Goal: Task Accomplishment & Management: Manage account settings

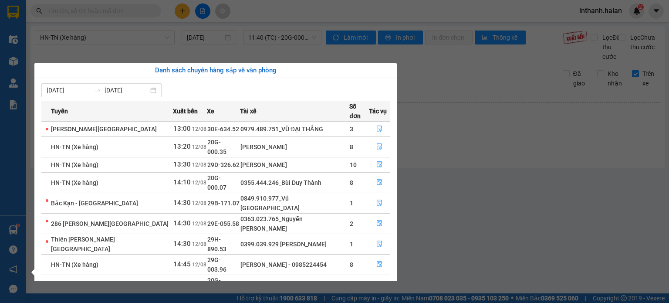
click at [540, 212] on section "Kết quả tìm kiếm ( 0 ) Bộ lọc No Data lnthanh.halan 2 Điều hành xe Kho hàng mới…" at bounding box center [334, 151] width 669 height 303
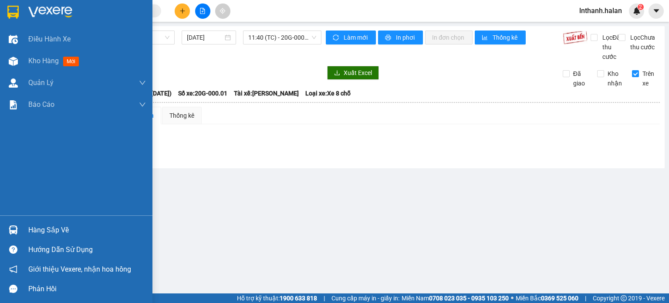
click at [33, 232] on div "Hàng sắp về" at bounding box center [87, 229] width 118 height 13
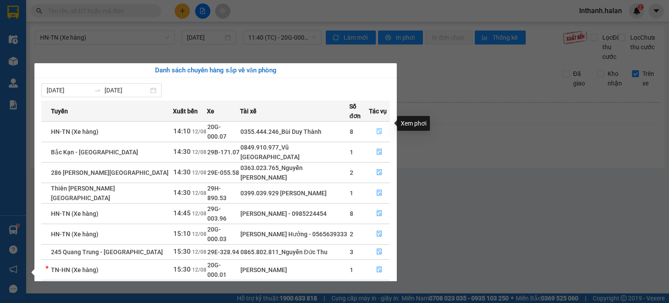
click at [376, 128] on icon "file-done" at bounding box center [379, 131] width 6 height 6
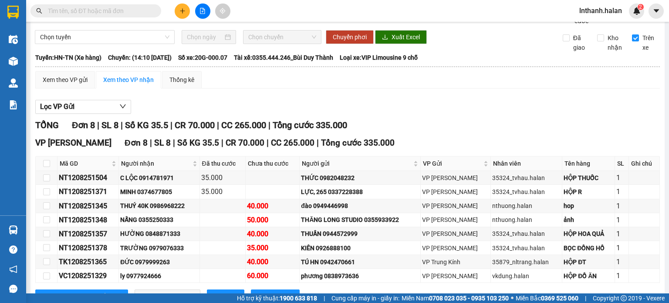
scroll to position [35, 0]
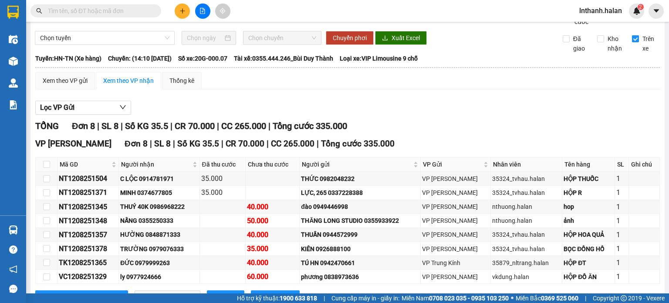
click at [632, 42] on input "Trên xe" at bounding box center [635, 38] width 7 height 7
checkbox input "false"
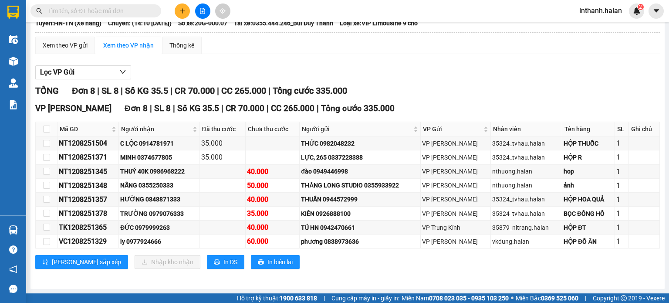
scroll to position [78, 0]
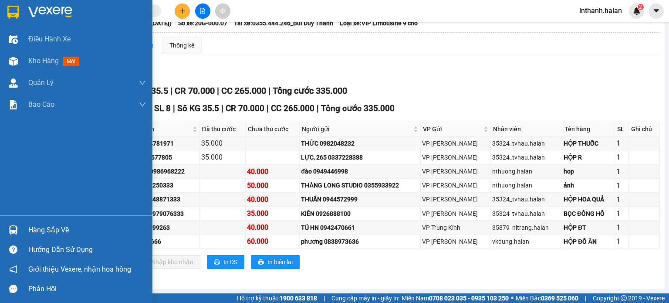
click at [33, 226] on div "Hàng sắp về" at bounding box center [87, 229] width 118 height 13
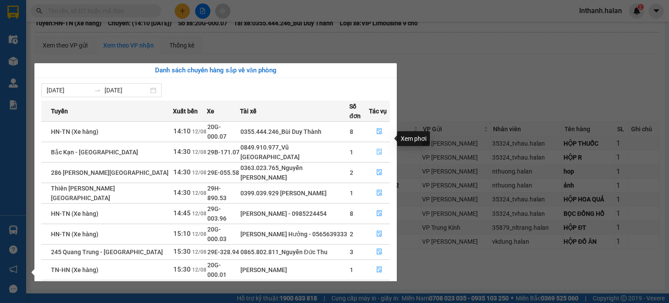
click at [376, 148] on icon "file-done" at bounding box center [379, 151] width 6 height 6
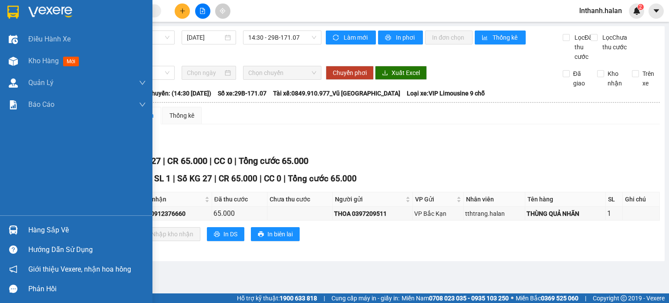
click at [43, 229] on div "Hàng sắp về" at bounding box center [87, 229] width 118 height 13
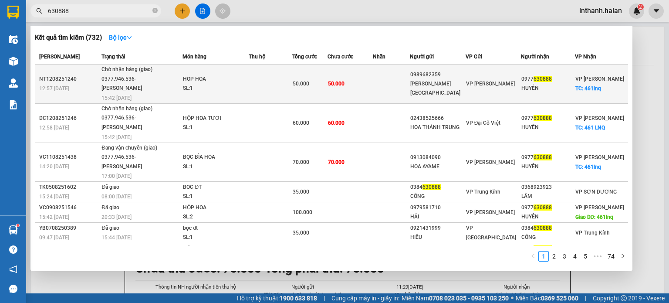
type input "630888"
click at [263, 84] on td at bounding box center [271, 83] width 44 height 39
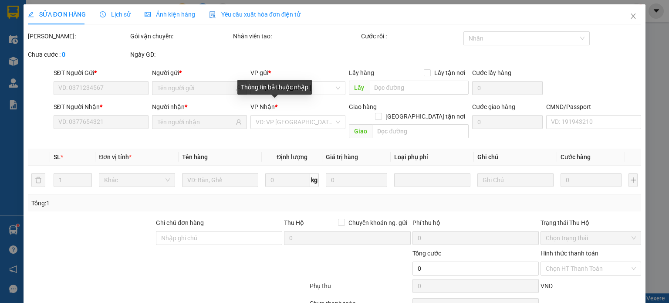
type input "0989682359"
type input "HOA NHẬT MINH"
type input "0977630888"
type input "HUYỀN"
checkbox input "true"
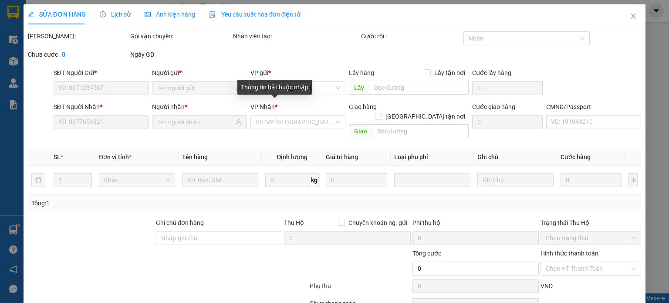
type input "461lnq"
type input "50.000"
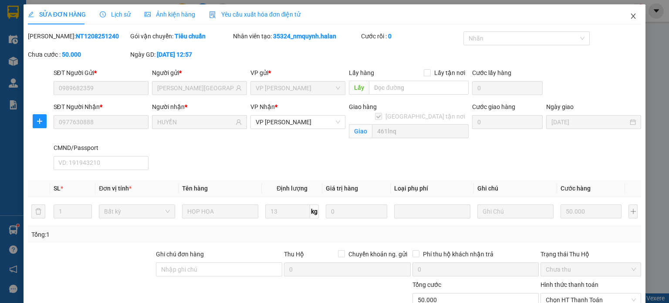
click at [629, 17] on icon "close" at bounding box center [632, 16] width 7 height 7
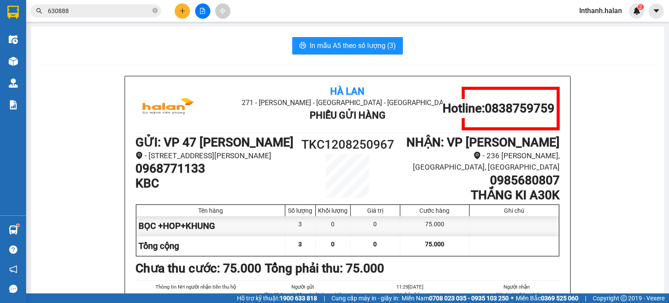
click at [129, 11] on input "630888" at bounding box center [99, 11] width 103 height 10
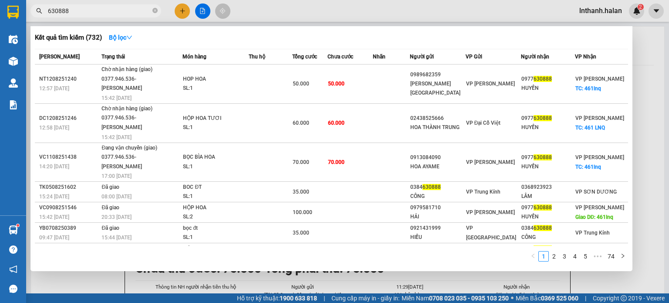
click at [128, 11] on input "630888" at bounding box center [99, 11] width 103 height 10
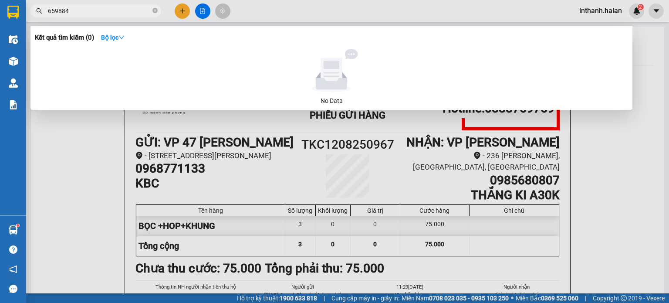
click at [110, 13] on input "659884" at bounding box center [99, 11] width 103 height 10
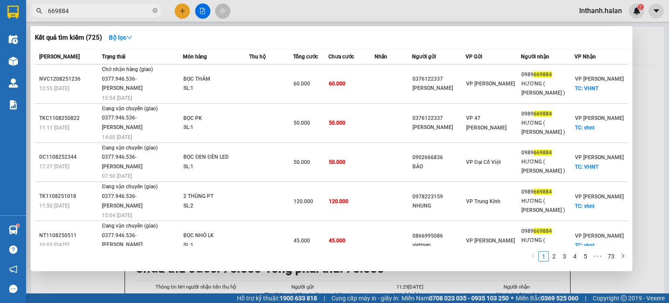
type input "669884"
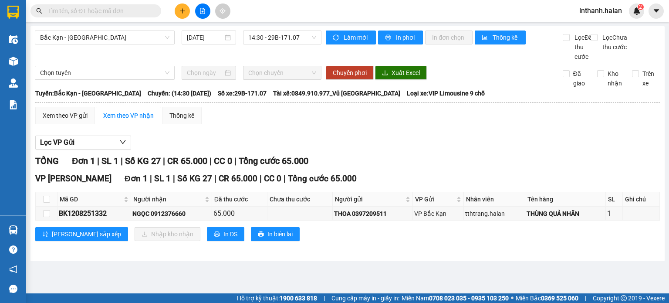
click at [547, 155] on section "Kết quả tìm kiếm ( 0 ) Bộ lọc No Data lnthanh.halan 2 Điều hành xe Kho hàng mới…" at bounding box center [334, 151] width 669 height 303
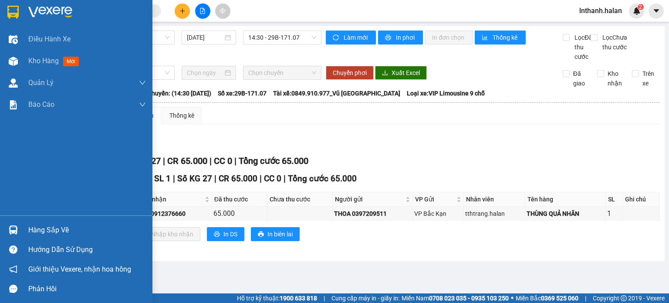
click at [39, 229] on div "Hàng sắp về" at bounding box center [87, 229] width 118 height 13
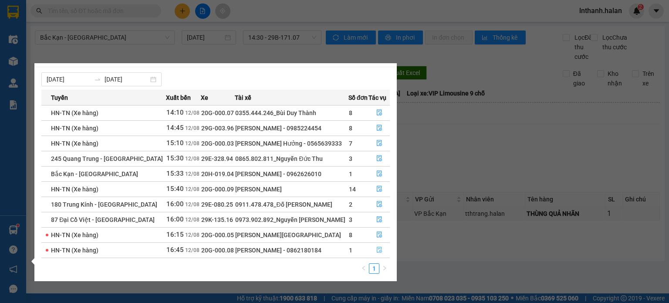
scroll to position [14, 0]
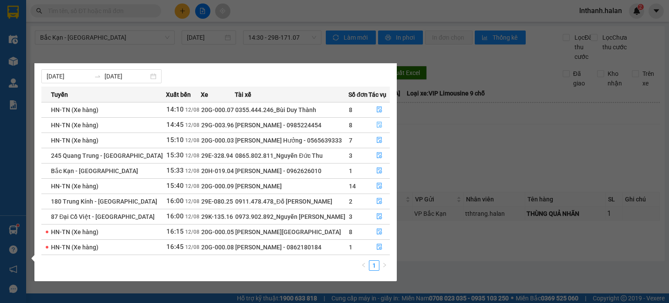
click at [383, 127] on button "button" at bounding box center [379, 125] width 20 height 14
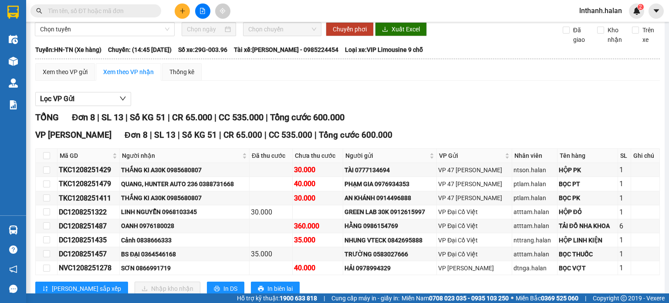
scroll to position [78, 0]
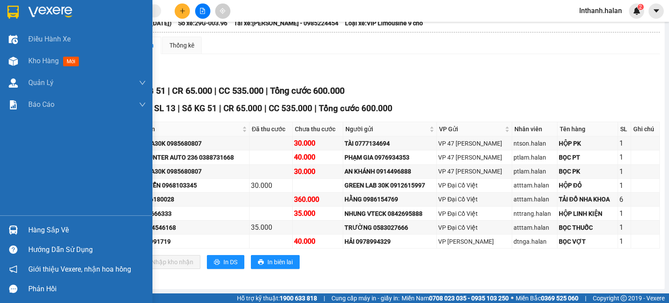
click at [40, 226] on div "Hàng sắp về" at bounding box center [87, 229] width 118 height 13
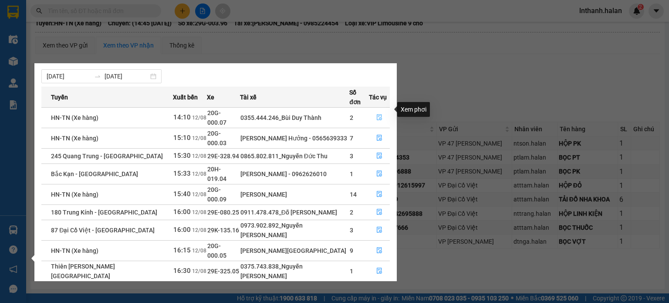
click at [380, 114] on icon "file-done" at bounding box center [379, 117] width 6 height 6
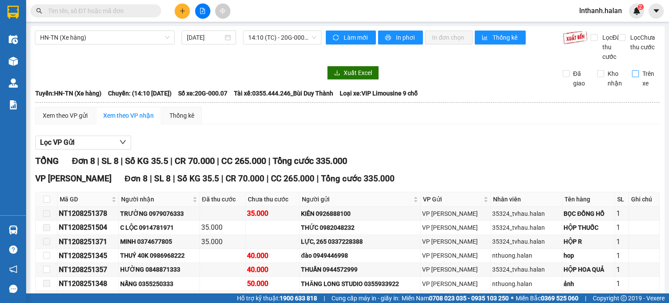
click at [632, 77] on input "Trên xe" at bounding box center [635, 73] width 7 height 7
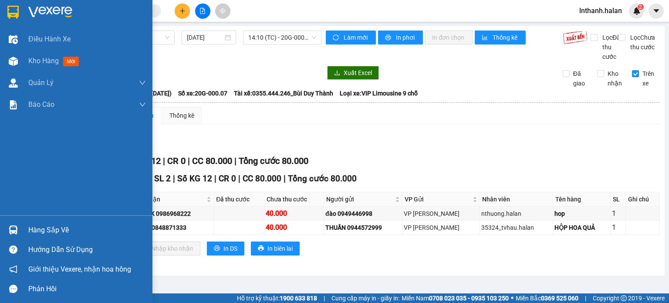
click at [47, 229] on div "Hàng sắp về" at bounding box center [87, 229] width 118 height 13
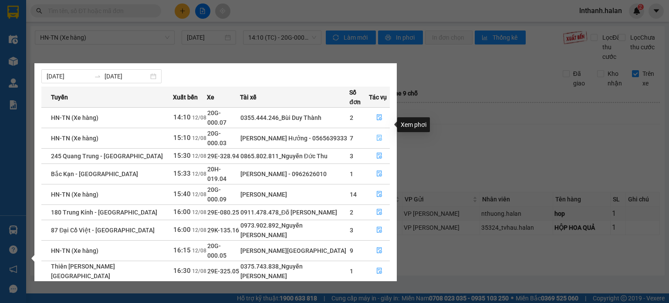
click at [379, 135] on icon "file-done" at bounding box center [379, 138] width 6 height 6
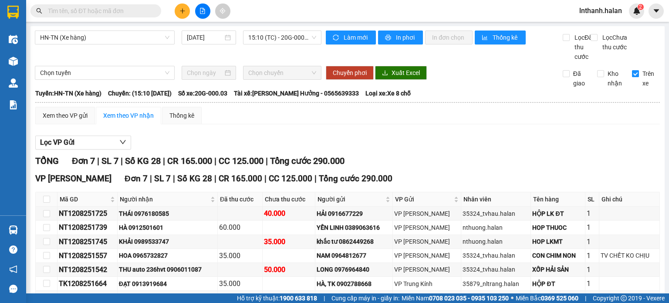
click at [632, 77] on input "Trên xe" at bounding box center [635, 73] width 7 height 7
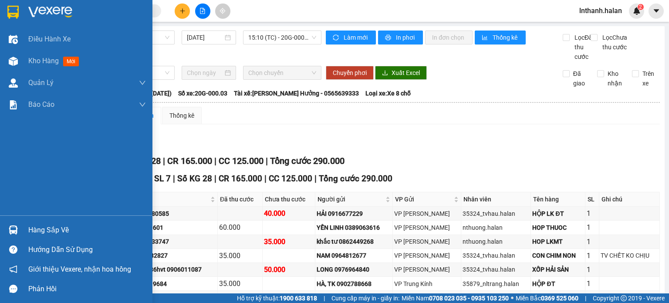
click at [36, 231] on div "Hàng sắp về" at bounding box center [87, 229] width 118 height 13
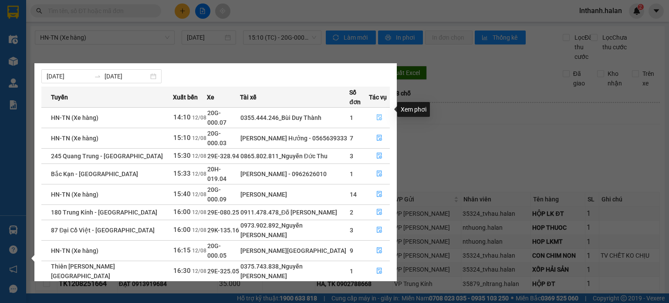
click at [378, 114] on icon "file-done" at bounding box center [379, 117] width 6 height 6
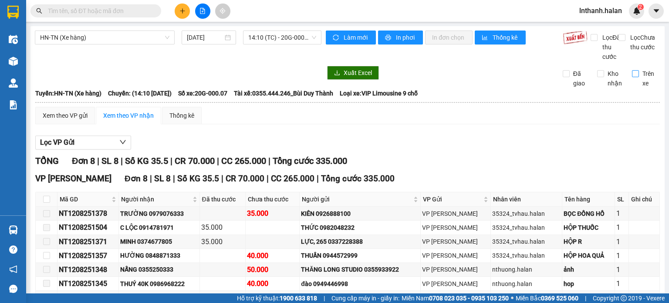
click at [632, 77] on input "Trên xe" at bounding box center [635, 73] width 7 height 7
checkbox input "true"
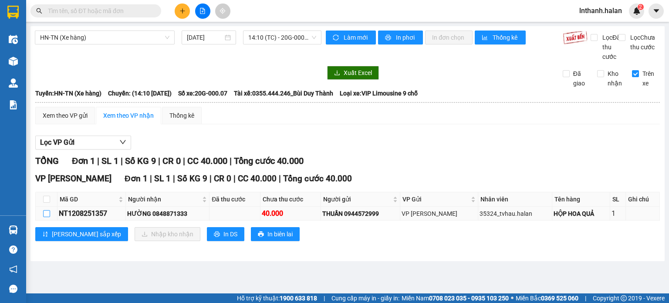
click at [47, 217] on input "checkbox" at bounding box center [46, 213] width 7 height 7
checkbox input "true"
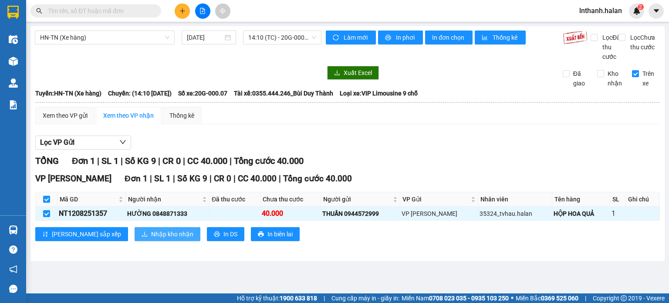
click at [151, 239] on span "Nhập kho nhận" at bounding box center [172, 234] width 42 height 10
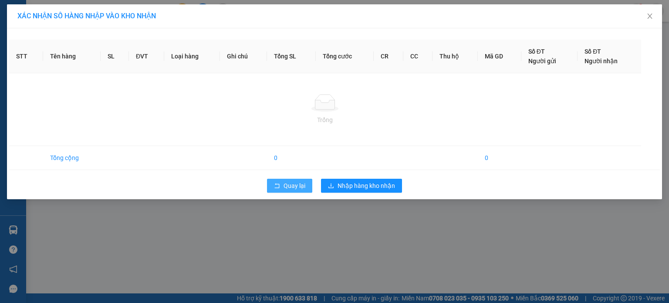
click at [298, 187] on span "Quay lại" at bounding box center [294, 186] width 22 height 10
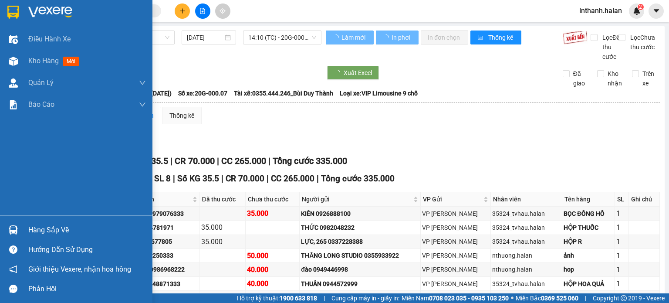
click at [30, 228] on div "Hàng sắp về" at bounding box center [87, 229] width 118 height 13
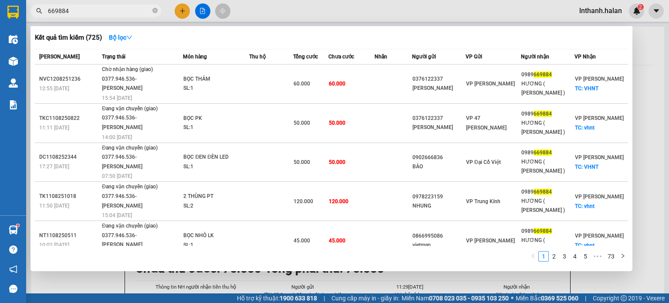
click at [84, 10] on input "669884" at bounding box center [99, 11] width 103 height 10
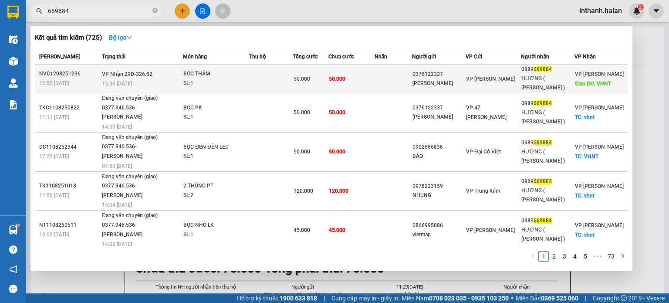
click at [218, 74] on div "BỌC THẢM" at bounding box center [215, 74] width 65 height 10
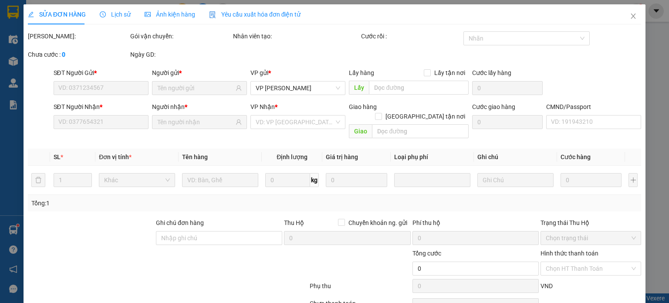
type input "0376122337"
type input "MINH ĐỨC"
type input "0989669884"
type input "HƯƠNG ( ANH TUẤN )"
type input "VHNT"
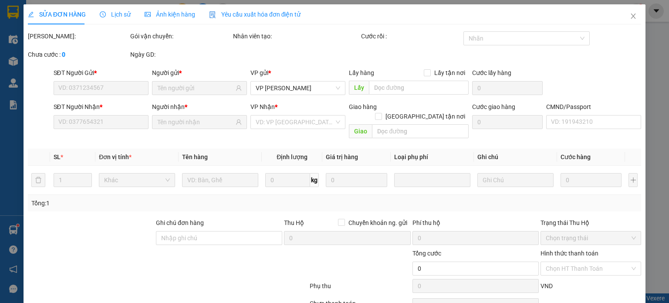
type input "50.000"
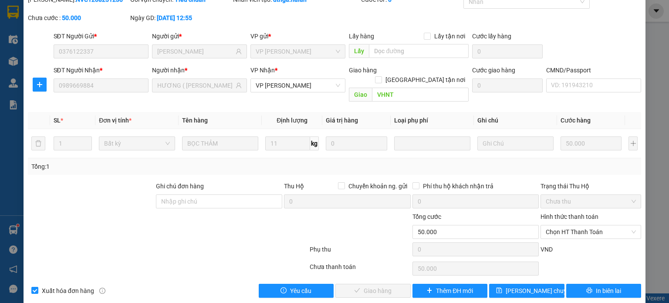
scroll to position [38, 0]
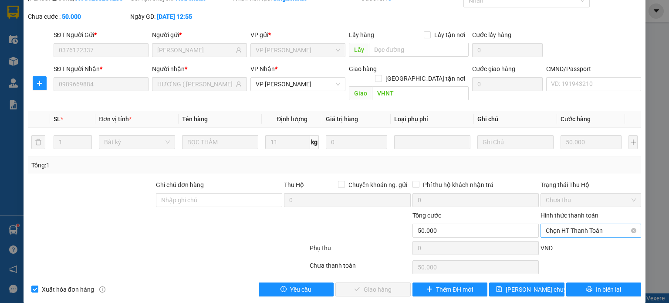
click at [575, 224] on span "Chọn HT Thanh Toán" at bounding box center [590, 230] width 90 height 13
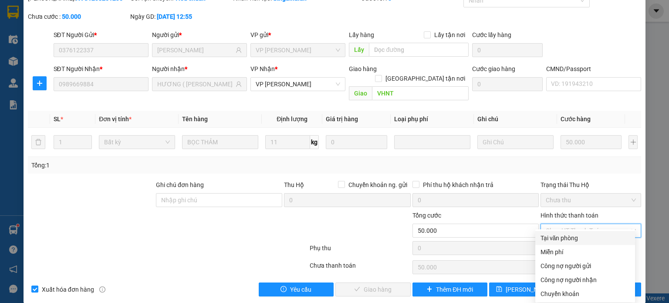
click at [571, 235] on div "Tại văn phòng" at bounding box center [584, 238] width 89 height 10
type input "0"
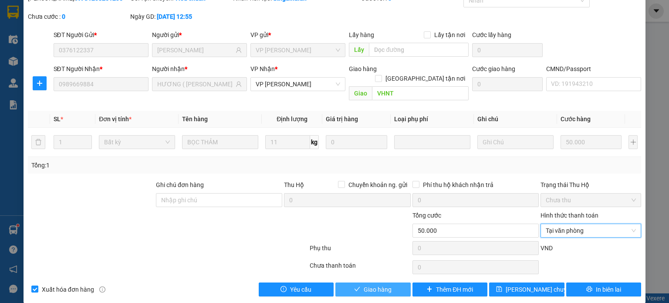
click at [378, 284] on span "Giao hàng" at bounding box center [377, 289] width 28 height 10
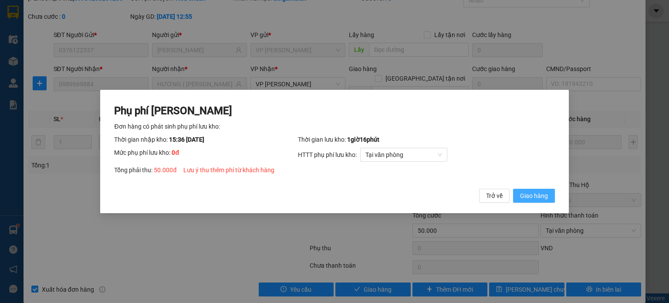
click at [533, 200] on span "Giao hàng" at bounding box center [534, 196] width 28 height 10
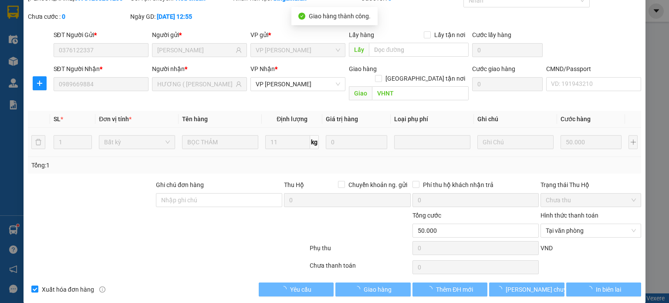
scroll to position [0, 0]
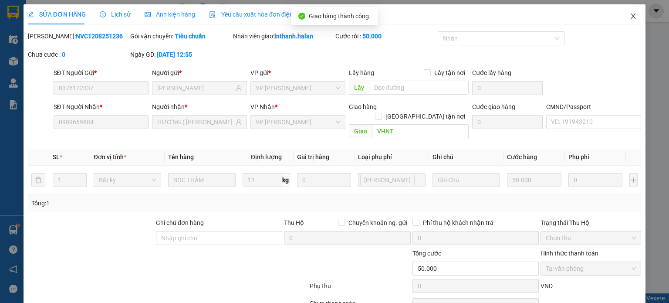
click at [629, 17] on icon "close" at bounding box center [632, 16] width 7 height 7
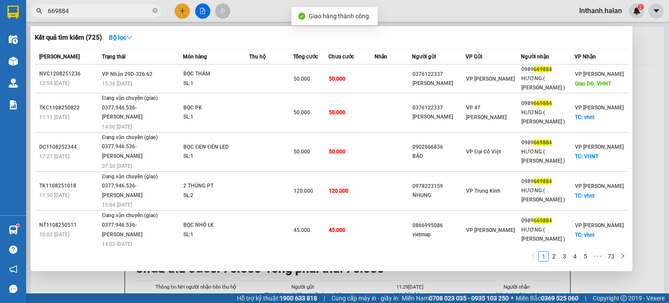
click at [134, 12] on input "669884" at bounding box center [99, 11] width 103 height 10
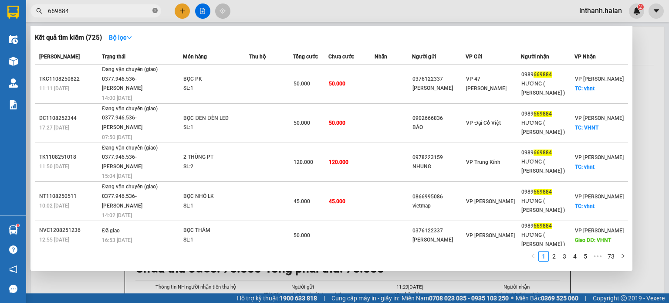
click at [156, 9] on icon "close-circle" at bounding box center [154, 10] width 5 height 5
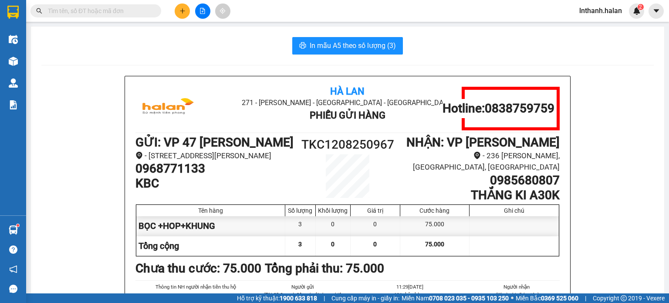
click at [122, 14] on input "text" at bounding box center [99, 11] width 103 height 10
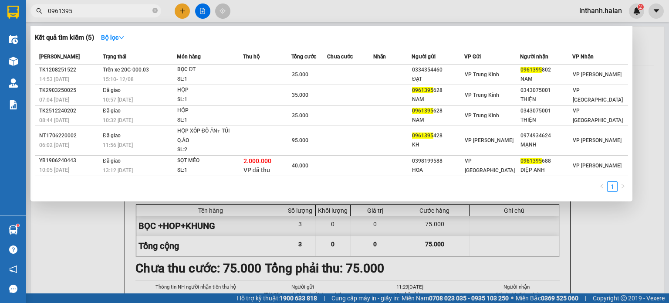
type input "0961395"
click at [325, 8] on div at bounding box center [334, 151] width 669 height 303
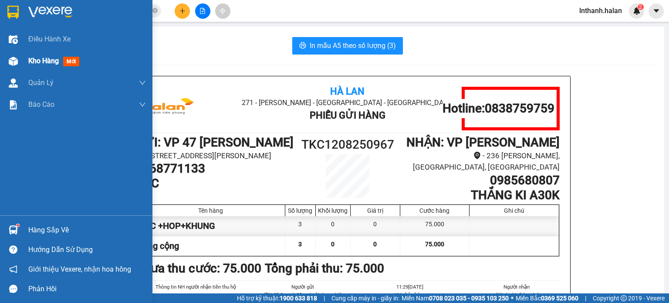
click at [38, 59] on span "Kho hàng" at bounding box center [43, 61] width 30 height 8
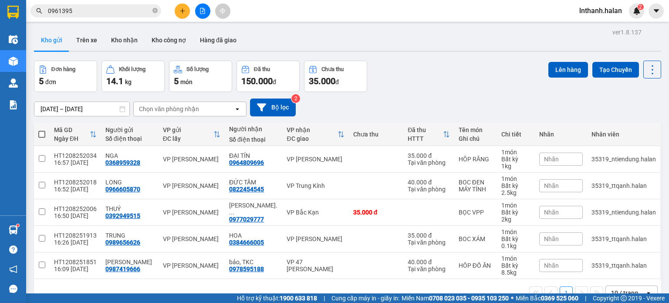
drag, startPoint x: 642, startPoint y: 65, endPoint x: 636, endPoint y: 69, distance: 7.2
click at [646, 66] on icon at bounding box center [652, 70] width 12 height 12
drag, startPoint x: 617, startPoint y: 121, endPoint x: 607, endPoint y: 121, distance: 10.5
click at [618, 121] on div "Làm mới" at bounding box center [629, 124] width 51 height 9
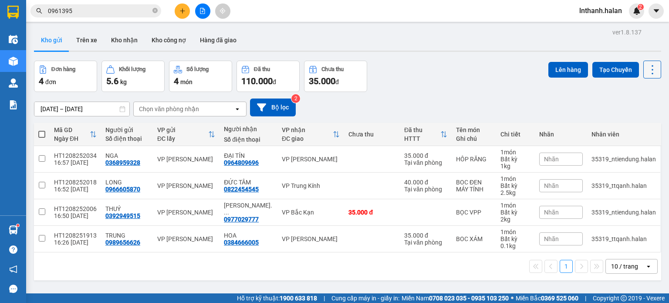
click at [651, 69] on icon at bounding box center [652, 69] width 2 height 9
drag, startPoint x: 630, startPoint y: 125, endPoint x: 628, endPoint y: 120, distance: 6.1
click at [630, 126] on span "Làm mới" at bounding box center [633, 124] width 24 height 9
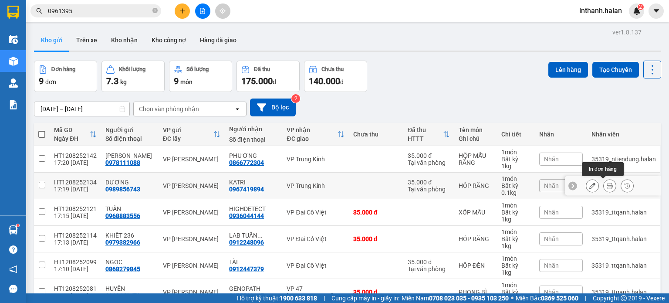
click at [606, 185] on icon at bounding box center [609, 185] width 6 height 6
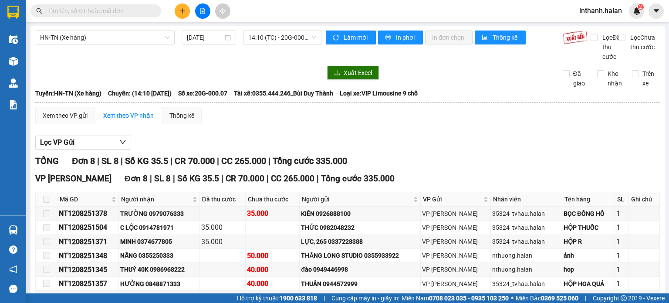
click at [506, 157] on section "Kết quả tìm kiếm ( 0 ) Bộ lọc No Data lnthanh.halan 2 Điều hành xe Kho hàng mới…" at bounding box center [334, 151] width 669 height 303
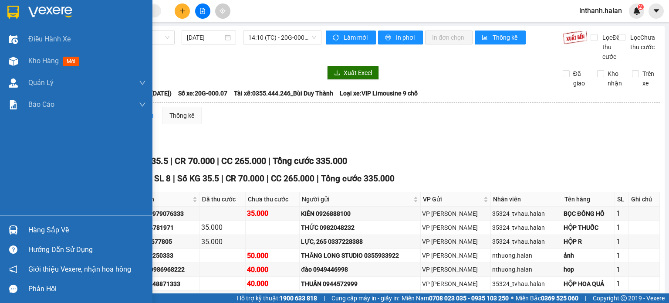
click at [27, 228] on div "Hàng sắp về" at bounding box center [76, 230] width 152 height 20
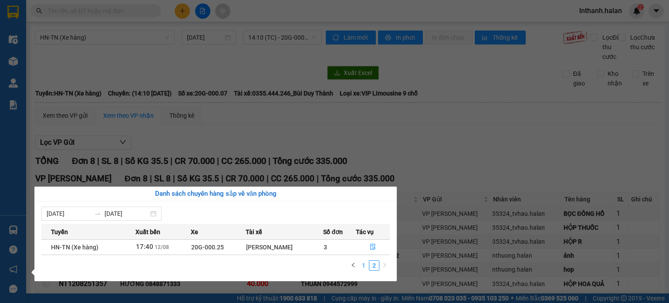
click at [365, 267] on link "1" at bounding box center [364, 265] width 10 height 10
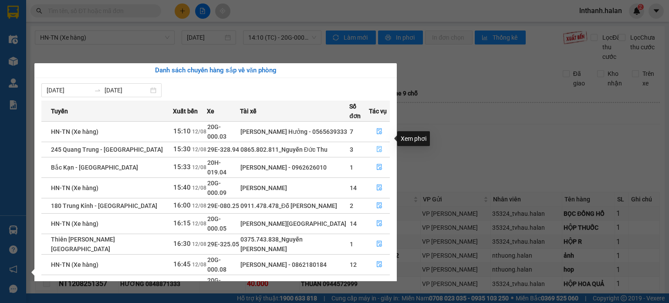
click at [382, 142] on button "button" at bounding box center [379, 149] width 20 height 14
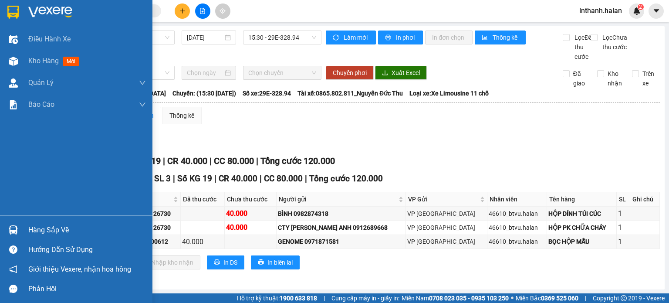
click at [33, 228] on div "Hàng sắp về" at bounding box center [87, 229] width 118 height 13
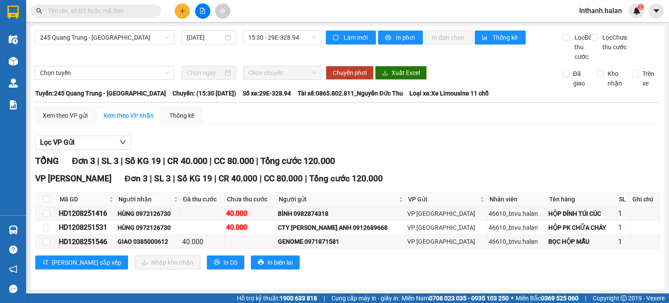
click at [491, 162] on section "Kết quả tìm kiếm ( 0 ) Bộ lọc No Data lnthanh.halan 2 Điều hành xe Kho hàng mới…" at bounding box center [334, 151] width 669 height 303
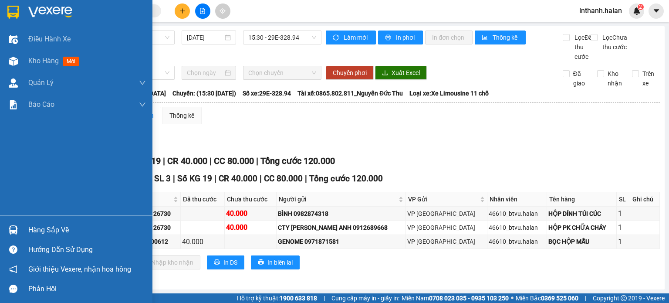
click at [36, 233] on div "Hàng sắp về" at bounding box center [87, 229] width 118 height 13
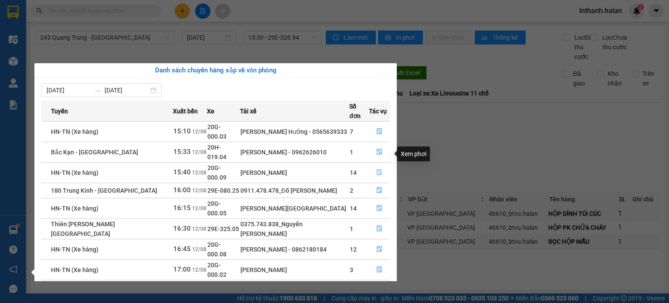
click at [378, 169] on icon "file-done" at bounding box center [379, 172] width 6 height 6
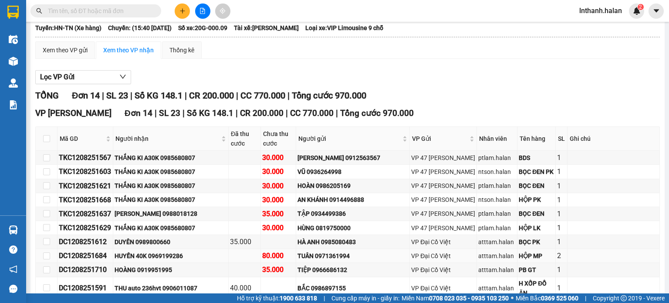
scroll to position [179, 0]
